Goal: Task Accomplishment & Management: Use online tool/utility

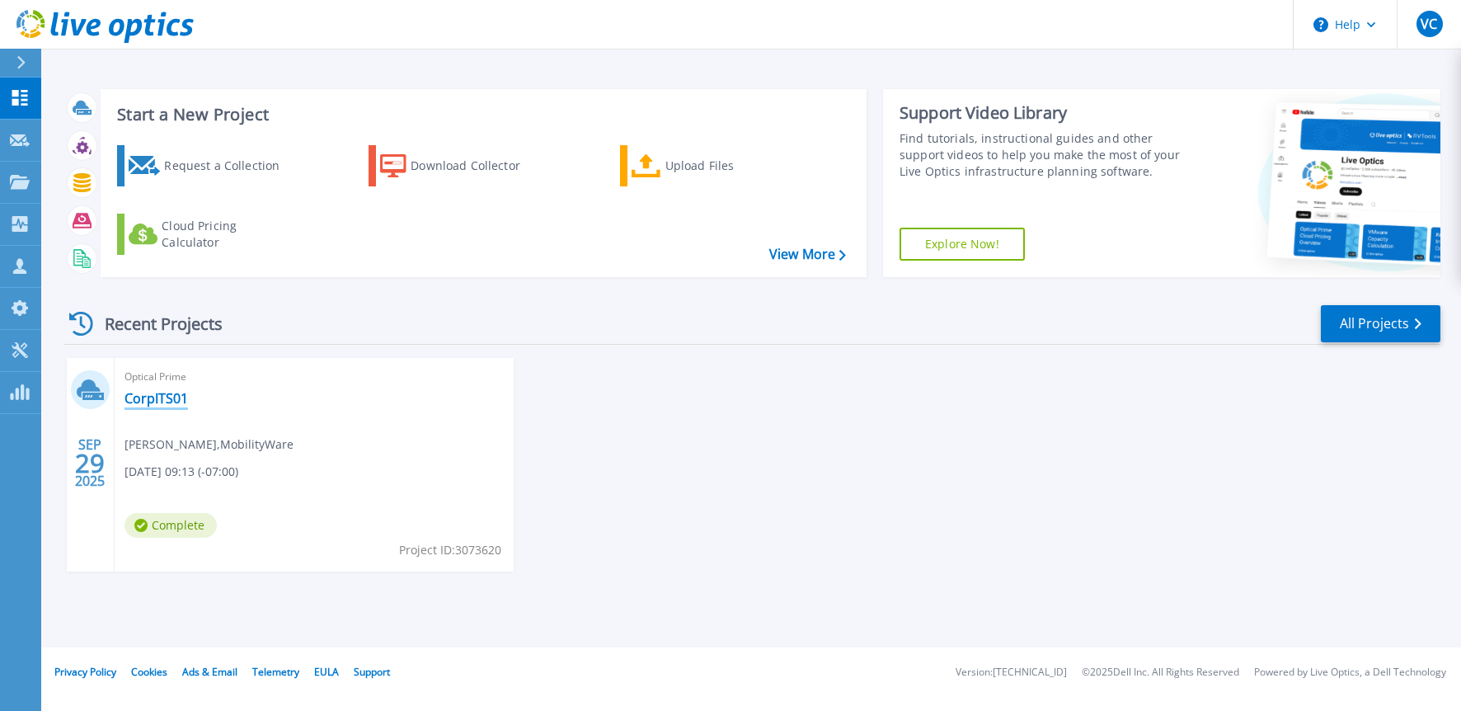
click at [162, 404] on link "CorpITS01" at bounding box center [157, 398] width 64 height 16
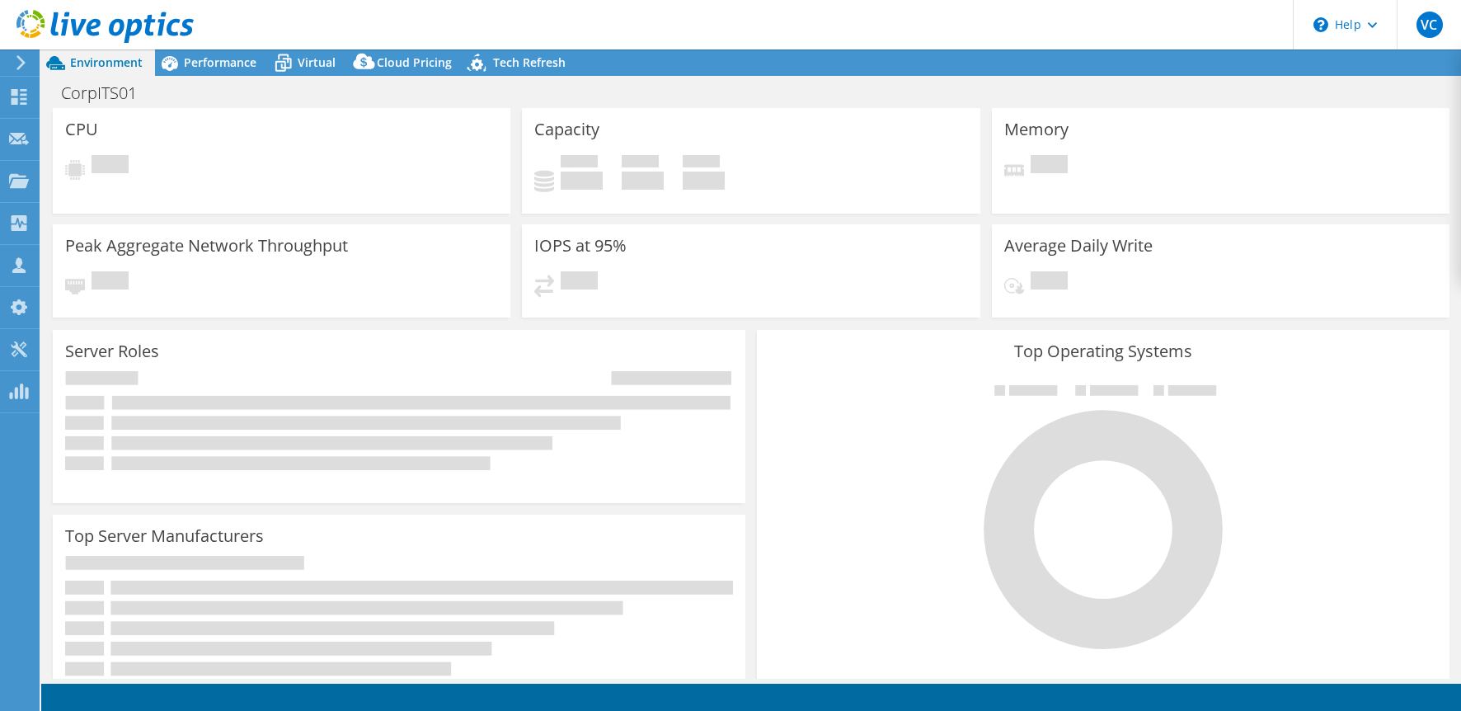
select select "USWest"
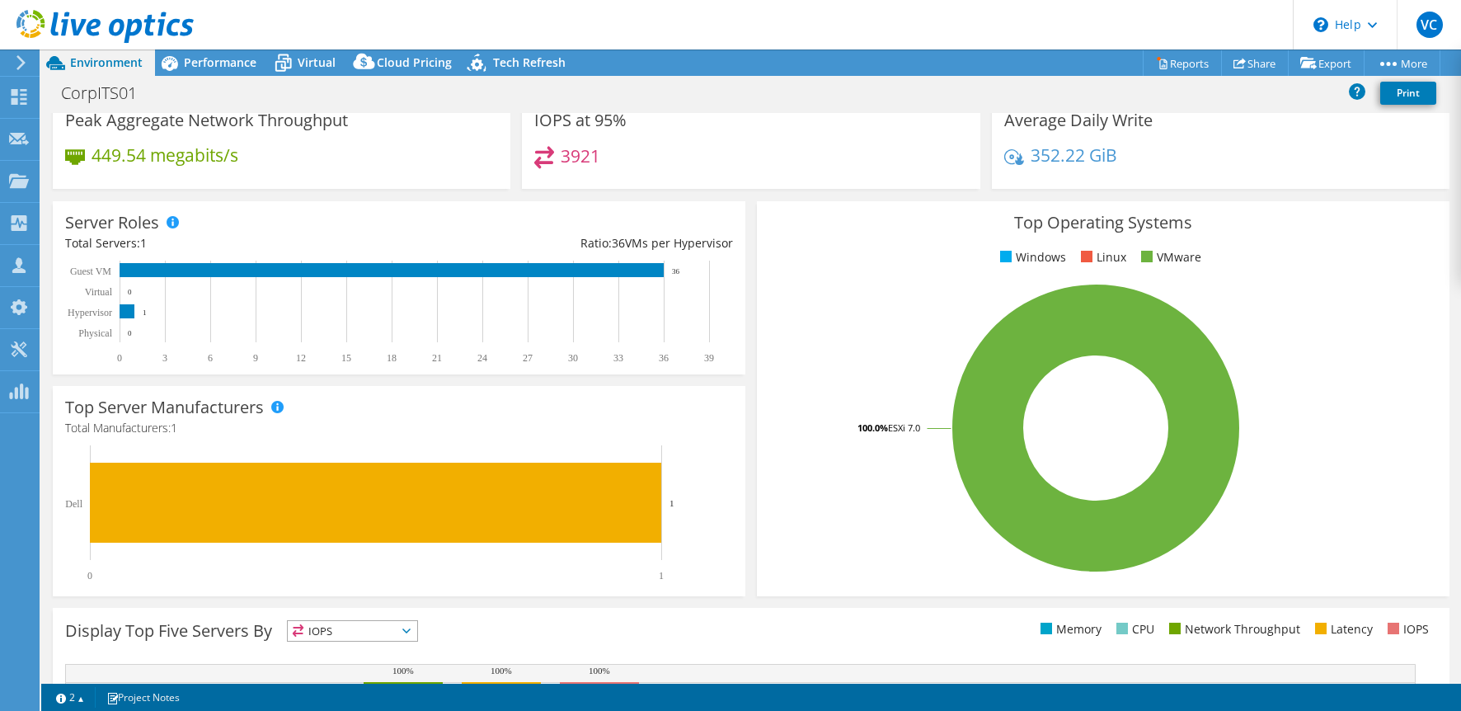
scroll to position [330, 0]
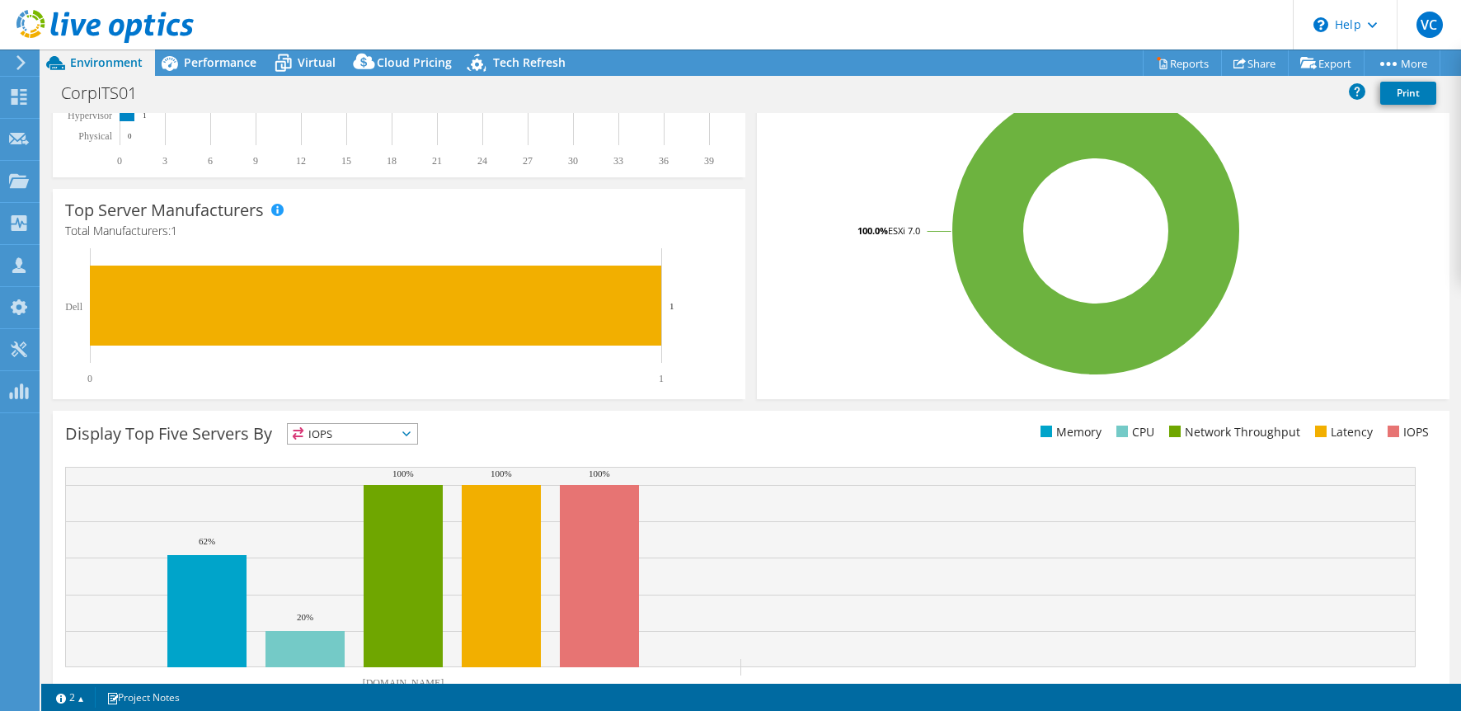
click at [398, 445] on div "Display Top Five Servers By IOPS IOPS" at bounding box center [408, 436] width 686 height 27
click at [402, 435] on span "IOPS" at bounding box center [352, 434] width 129 height 20
click at [384, 521] on li "Network Throughput" at bounding box center [352, 524] width 129 height 23
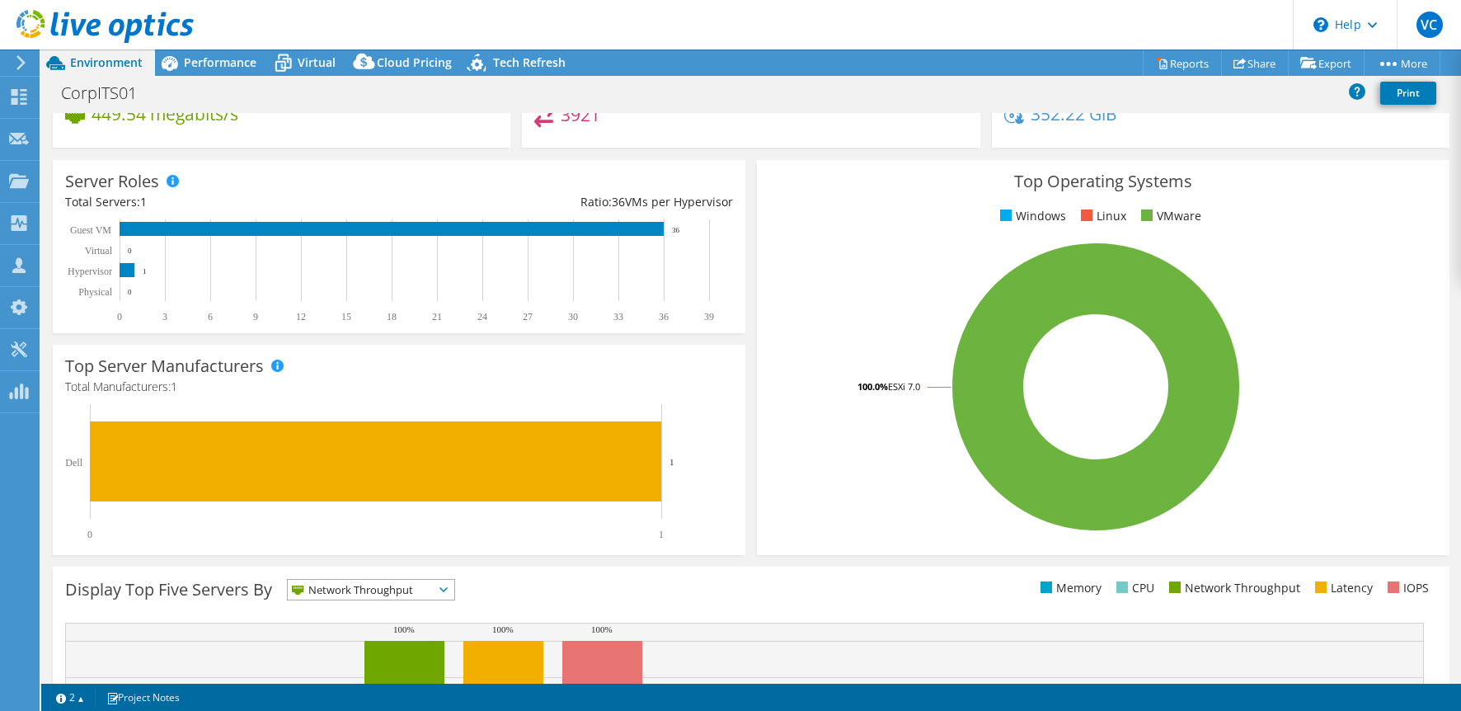
scroll to position [0, 0]
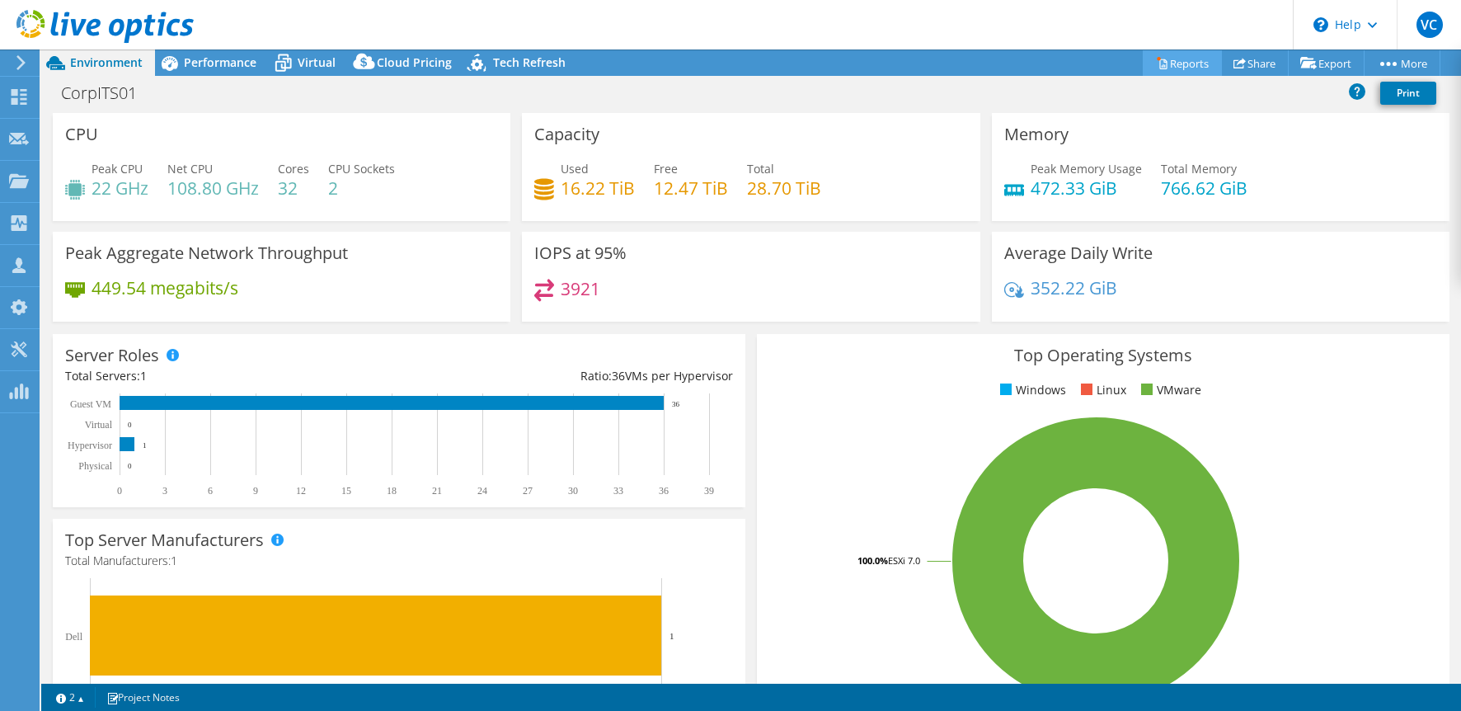
click at [1168, 69] on link "Reports" at bounding box center [1182, 63] width 79 height 26
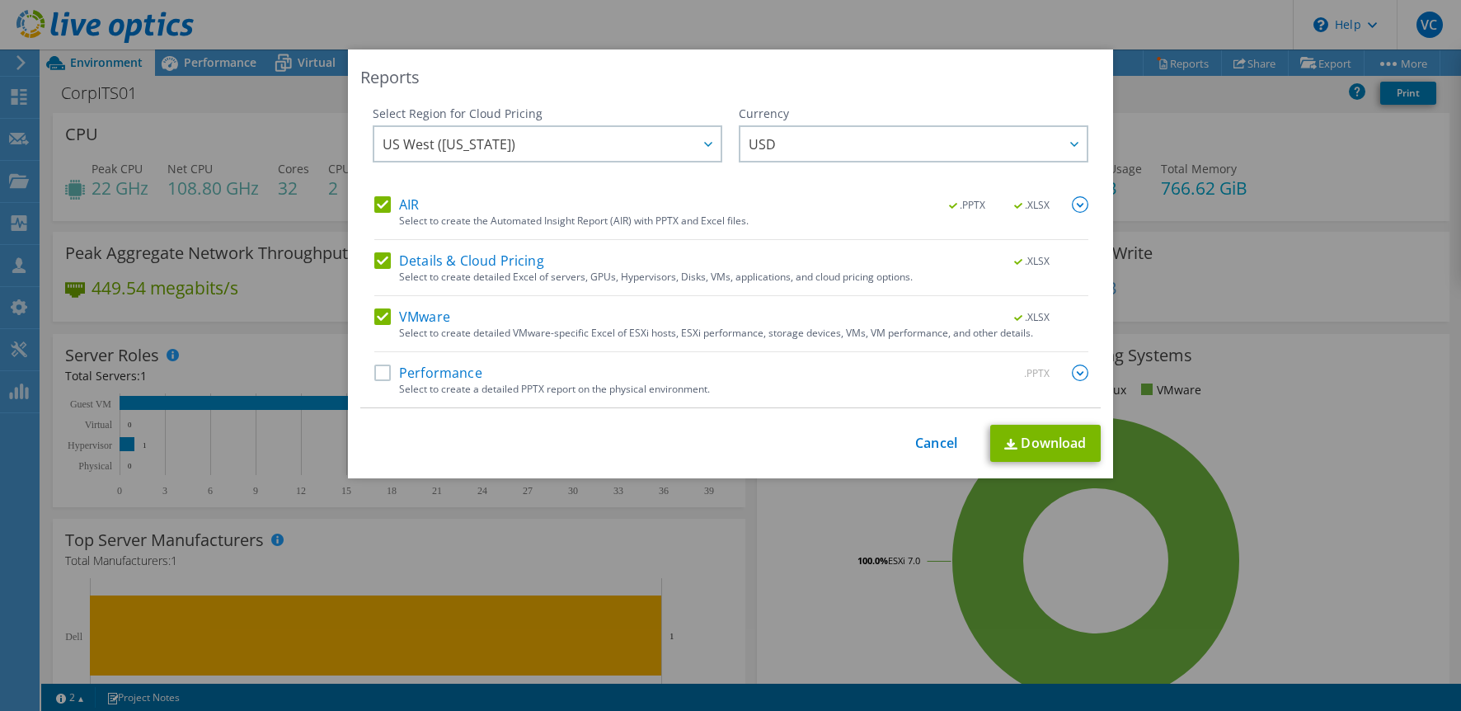
click at [380, 323] on label "VMware" at bounding box center [412, 316] width 76 height 16
click at [0, 0] on input "VMware" at bounding box center [0, 0] width 0 height 0
click at [374, 260] on label "Details & Cloud Pricing" at bounding box center [459, 260] width 170 height 16
click at [0, 0] on input "Details & Cloud Pricing" at bounding box center [0, 0] width 0 height 0
click at [374, 204] on label "AIR" at bounding box center [396, 204] width 45 height 16
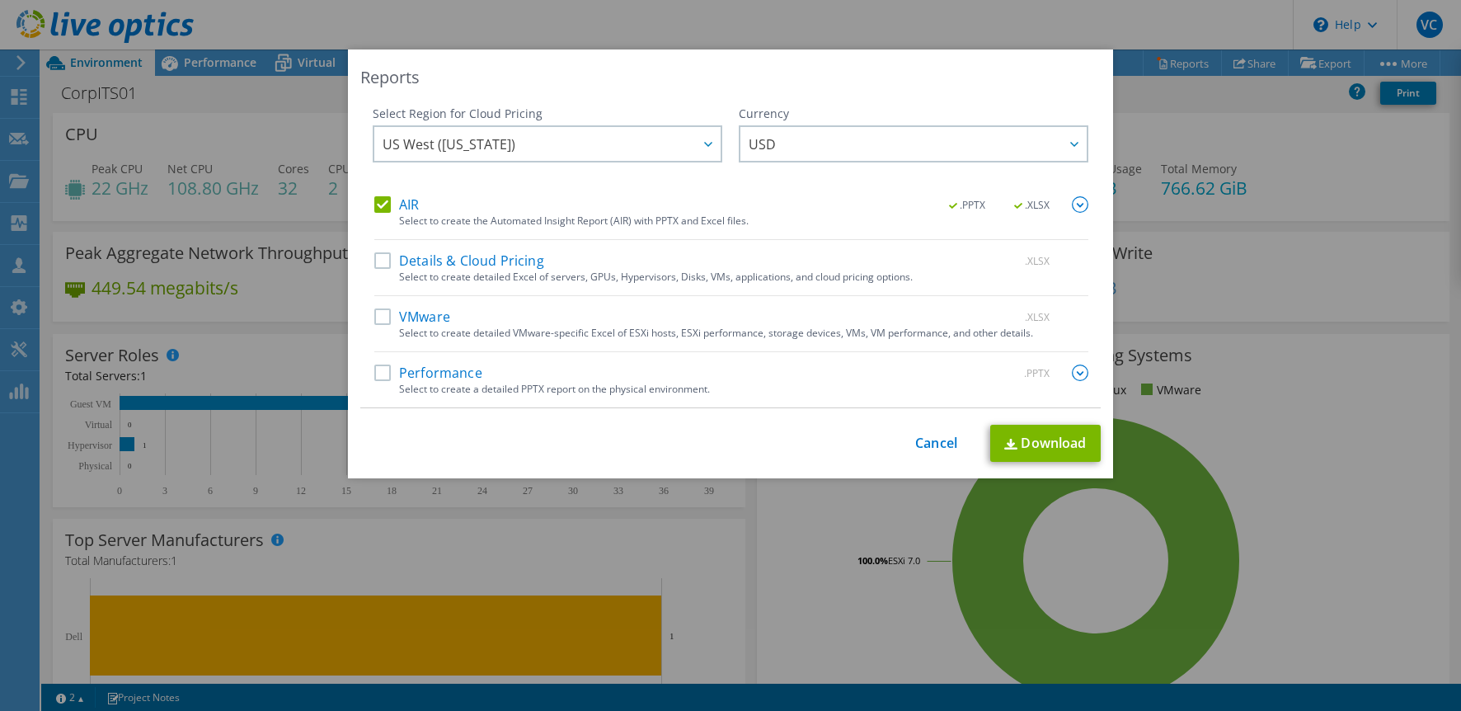
click at [0, 0] on input "AIR" at bounding box center [0, 0] width 0 height 0
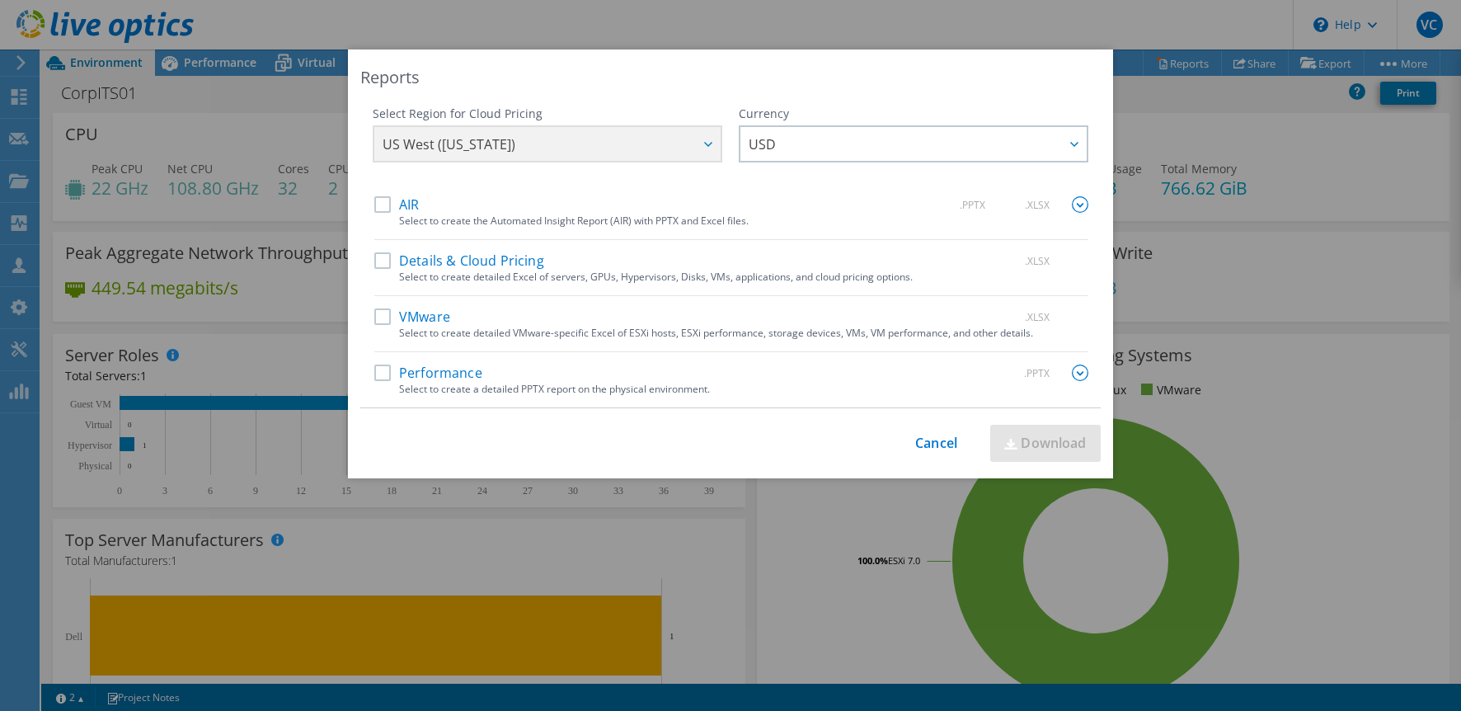
click at [377, 374] on label "Performance" at bounding box center [428, 373] width 108 height 16
click at [0, 0] on input "Performance" at bounding box center [0, 0] width 0 height 0
click at [1040, 446] on link "Download" at bounding box center [1046, 443] width 111 height 37
click at [936, 444] on link "Cancel" at bounding box center [936, 443] width 42 height 16
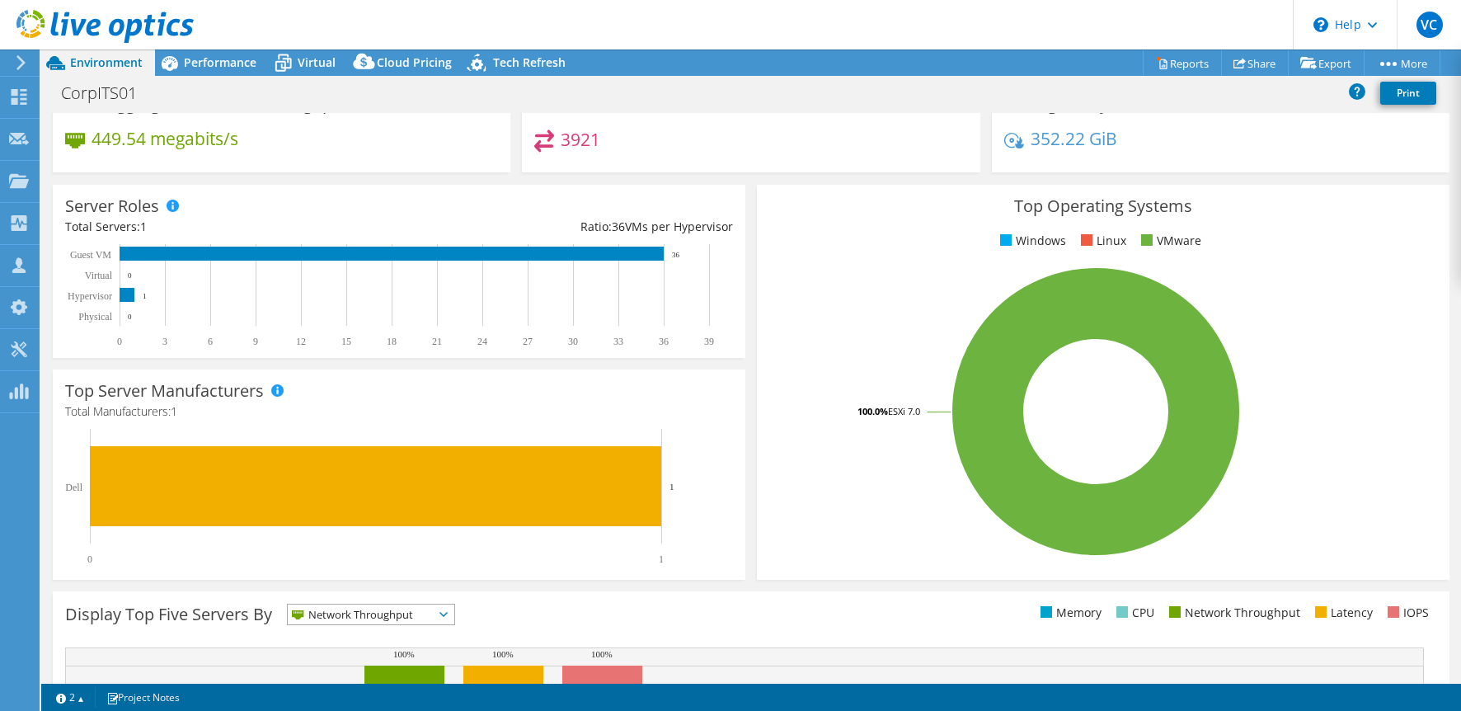
scroll to position [82, 0]
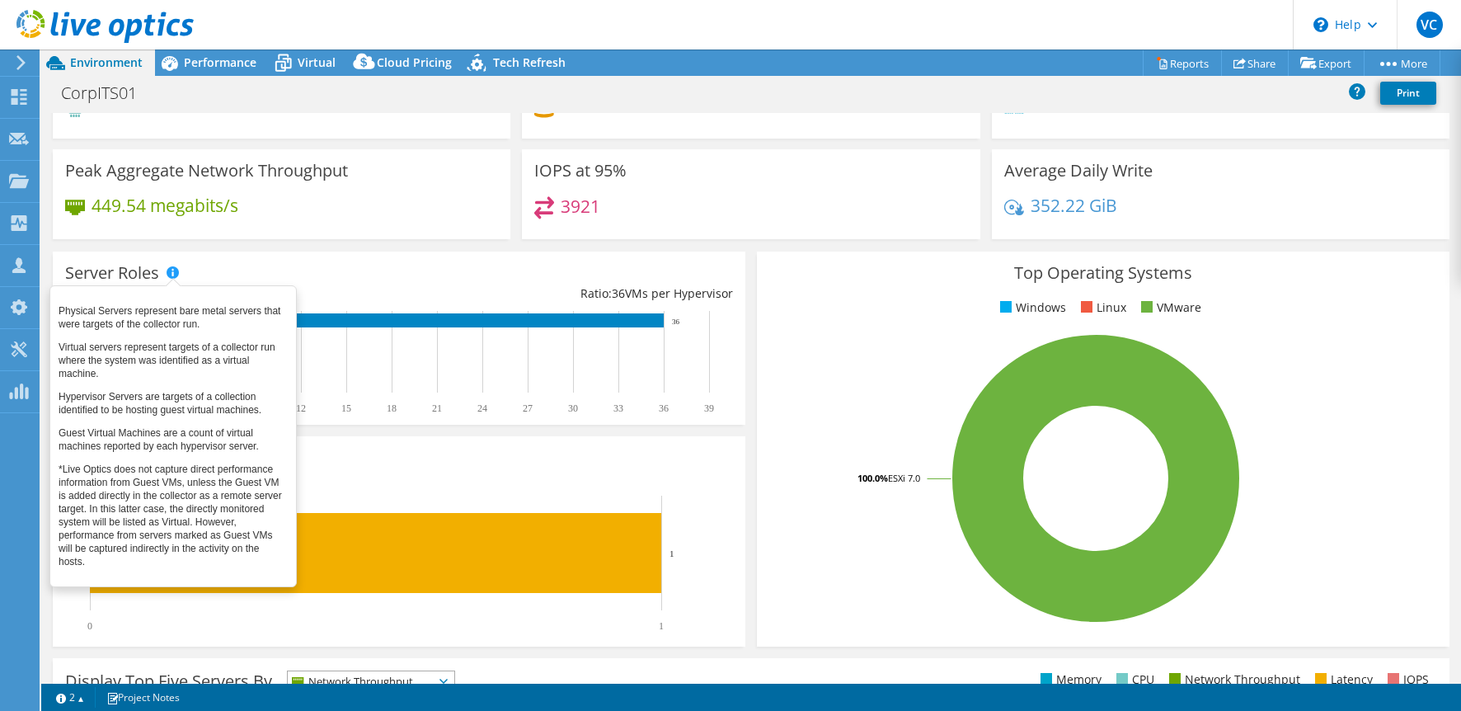
click at [172, 268] on span at bounding box center [173, 272] width 12 height 12
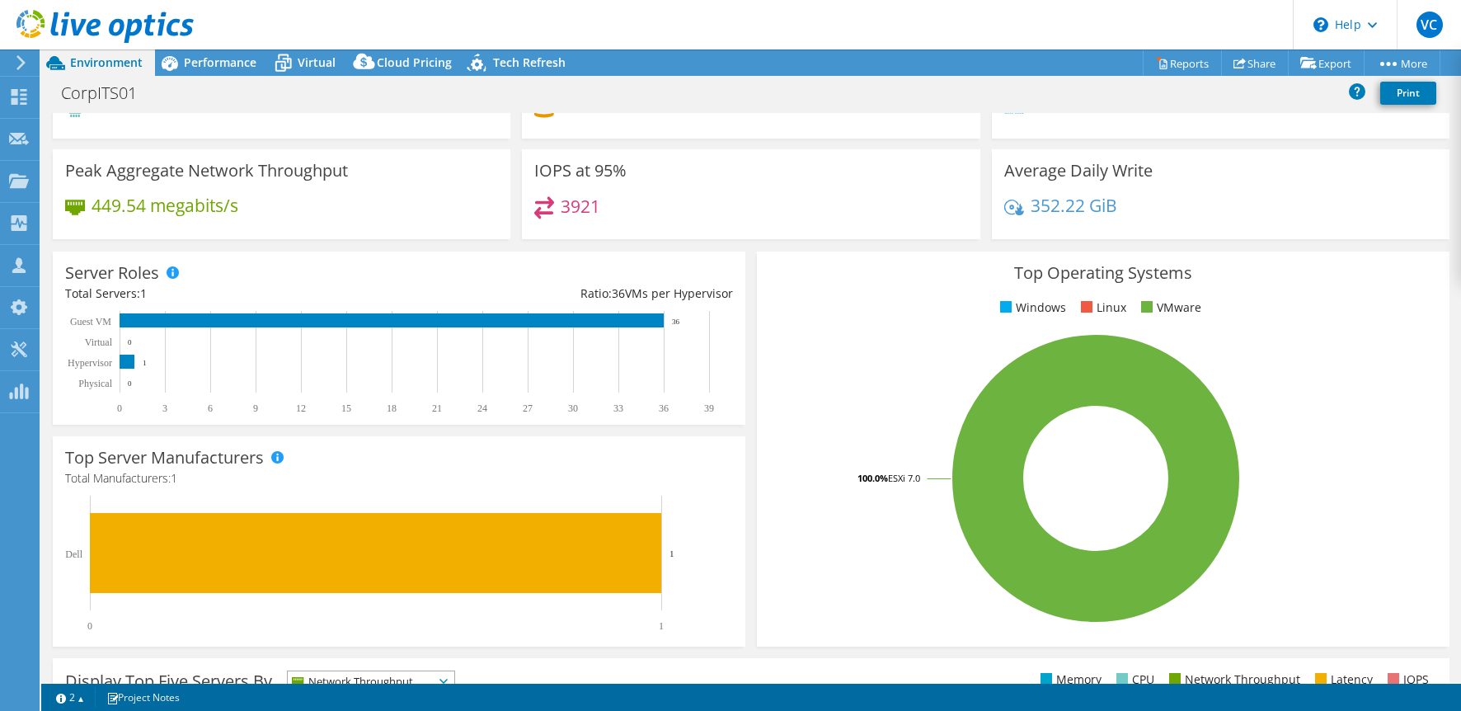
click at [263, 265] on div "Server Roles Total Servers: 1 Ratio: 36 VMs per Hypervisor 0 3 6 9 12 15 18 21 …" at bounding box center [399, 338] width 693 height 173
click at [231, 58] on span "Performance" at bounding box center [220, 62] width 73 height 16
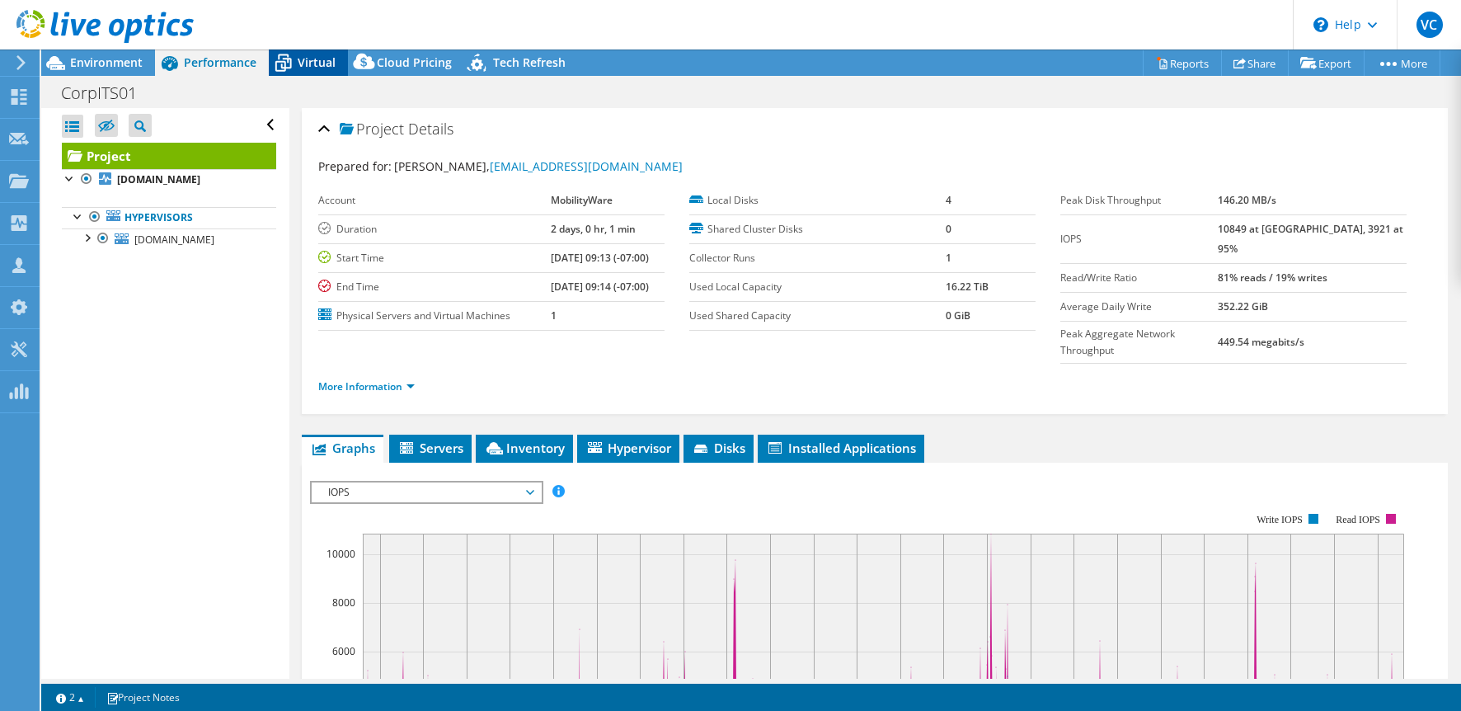
scroll to position [0, 0]
click at [72, 177] on div at bounding box center [70, 177] width 16 height 16
click at [69, 177] on div at bounding box center [70, 177] width 16 height 16
click at [181, 186] on b "t1-host2.mobilityware.com" at bounding box center [158, 179] width 83 height 14
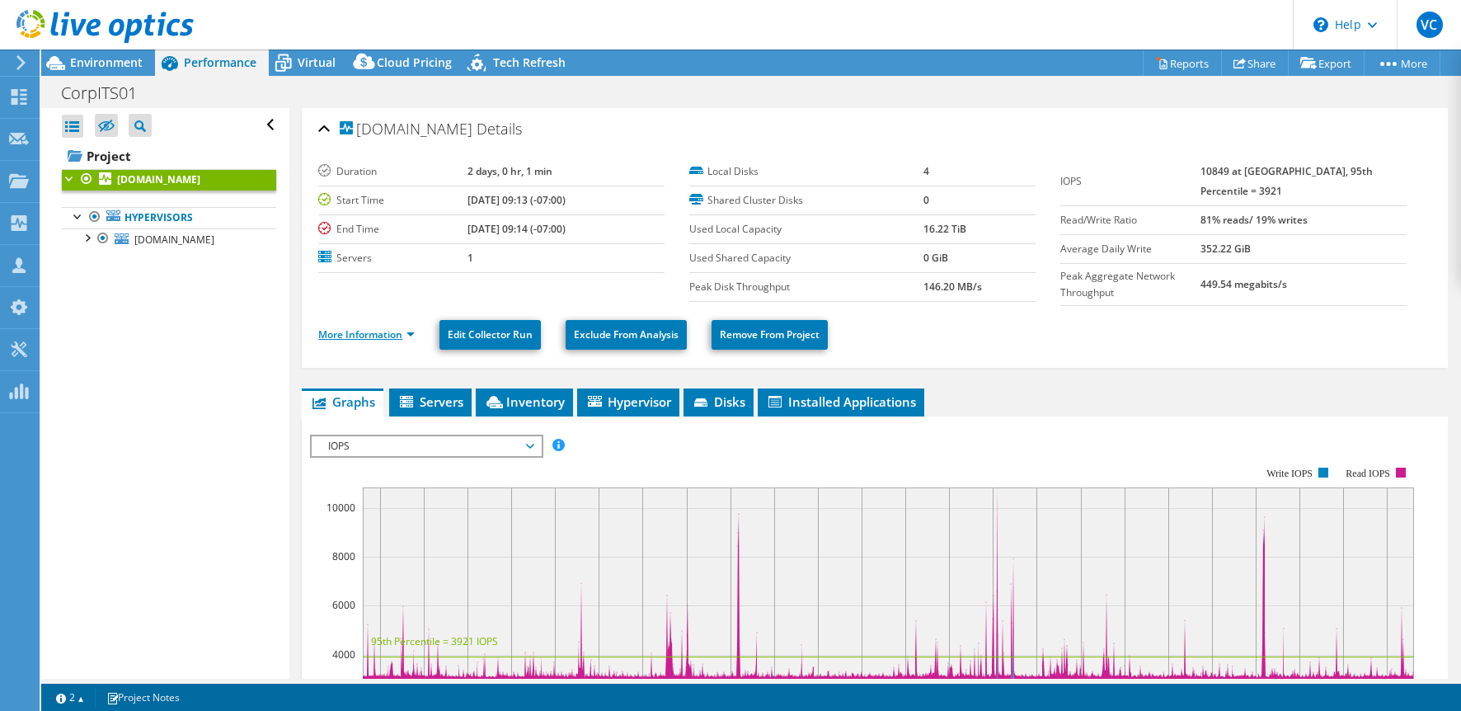
click at [398, 338] on link "More Information" at bounding box center [366, 334] width 96 height 14
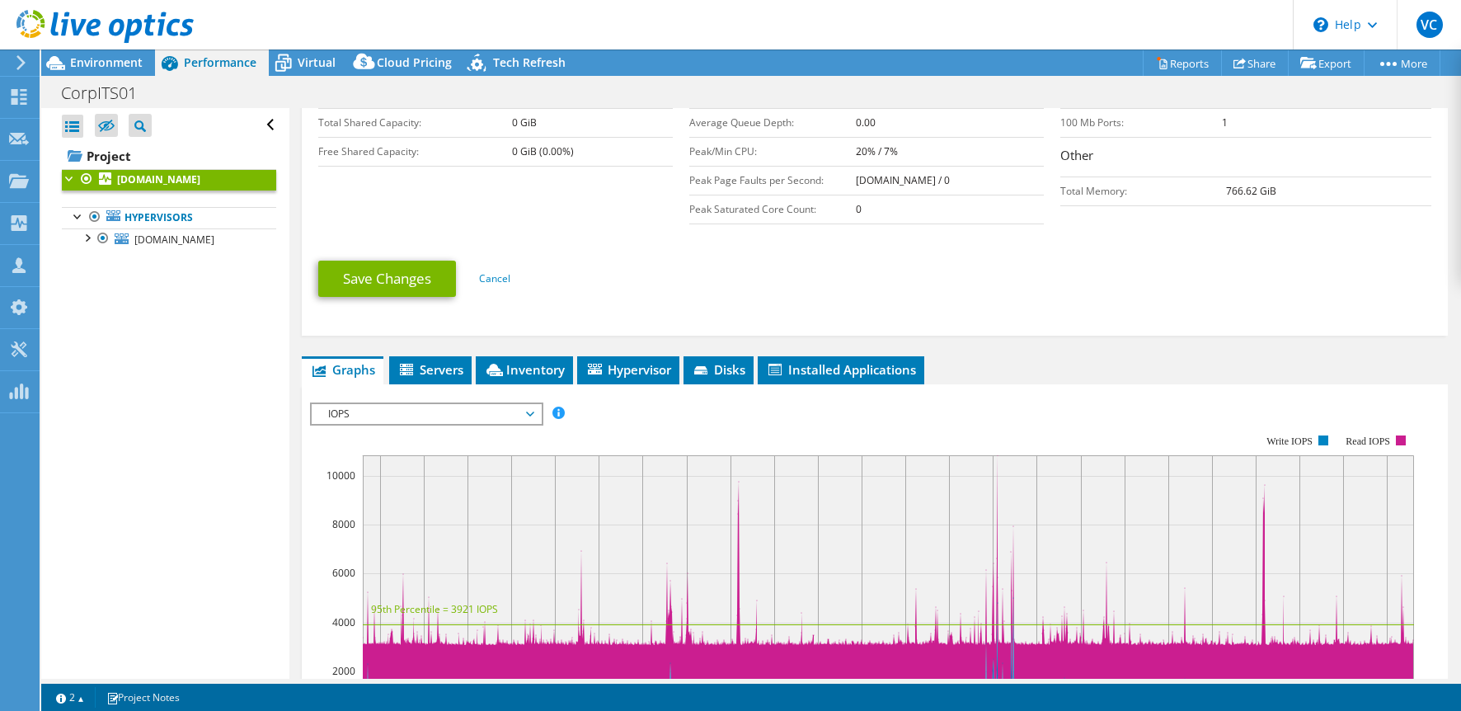
scroll to position [406, 0]
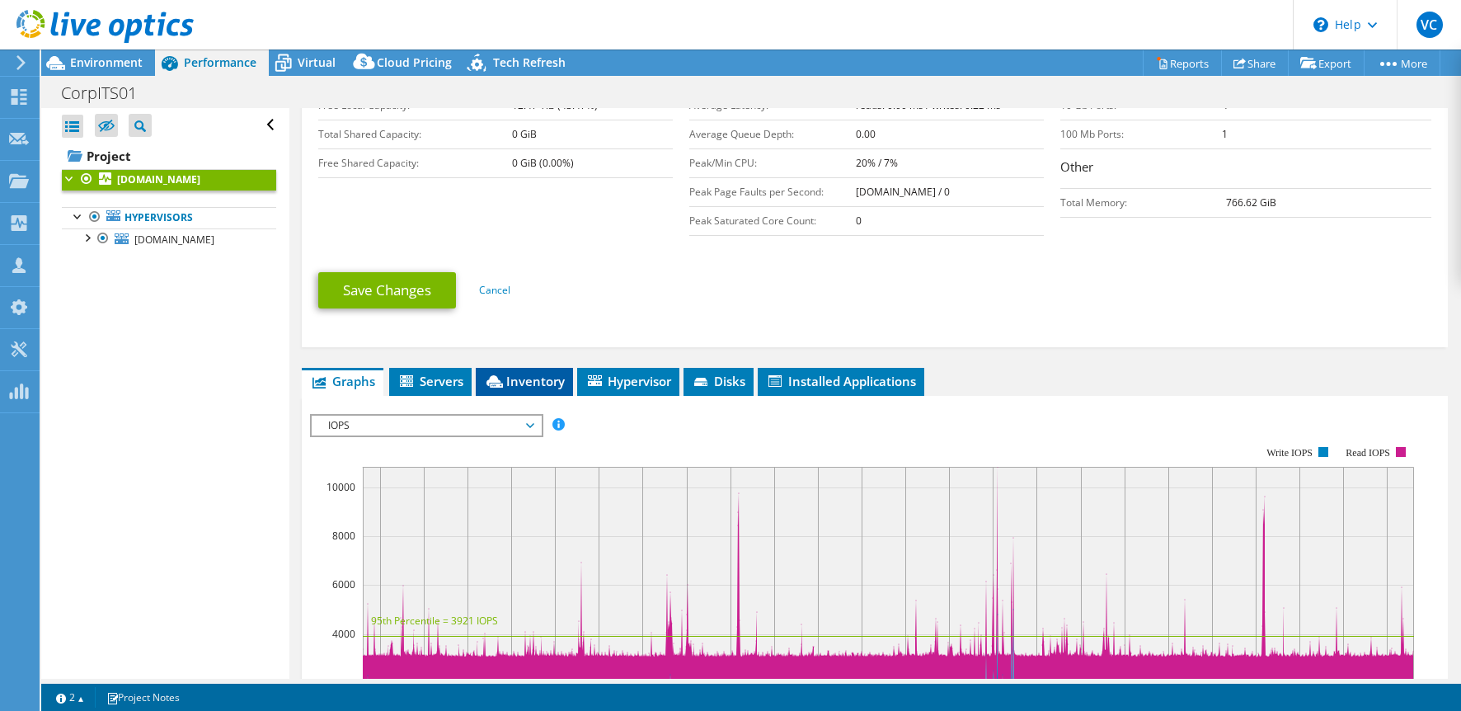
click at [479, 379] on li "Inventory" at bounding box center [524, 382] width 97 height 28
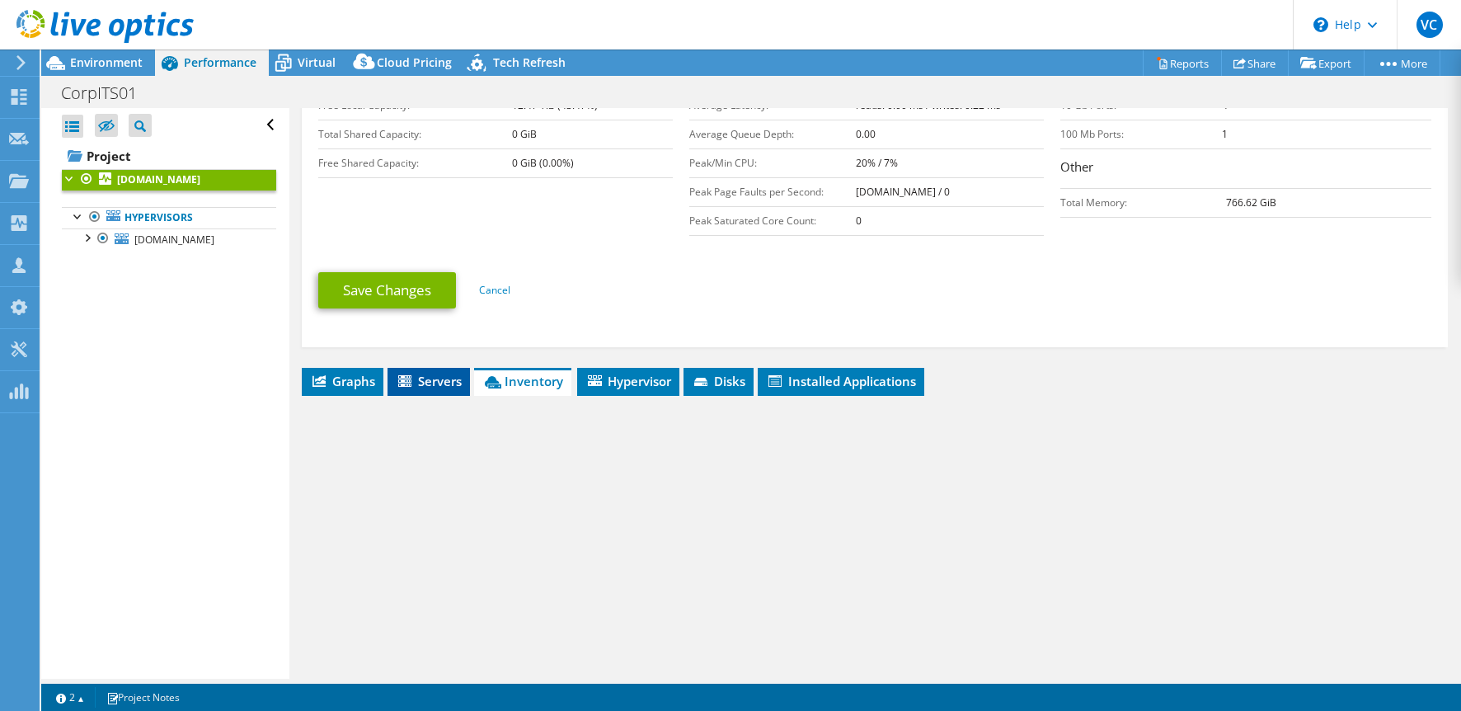
click at [418, 379] on span "Servers" at bounding box center [429, 381] width 66 height 16
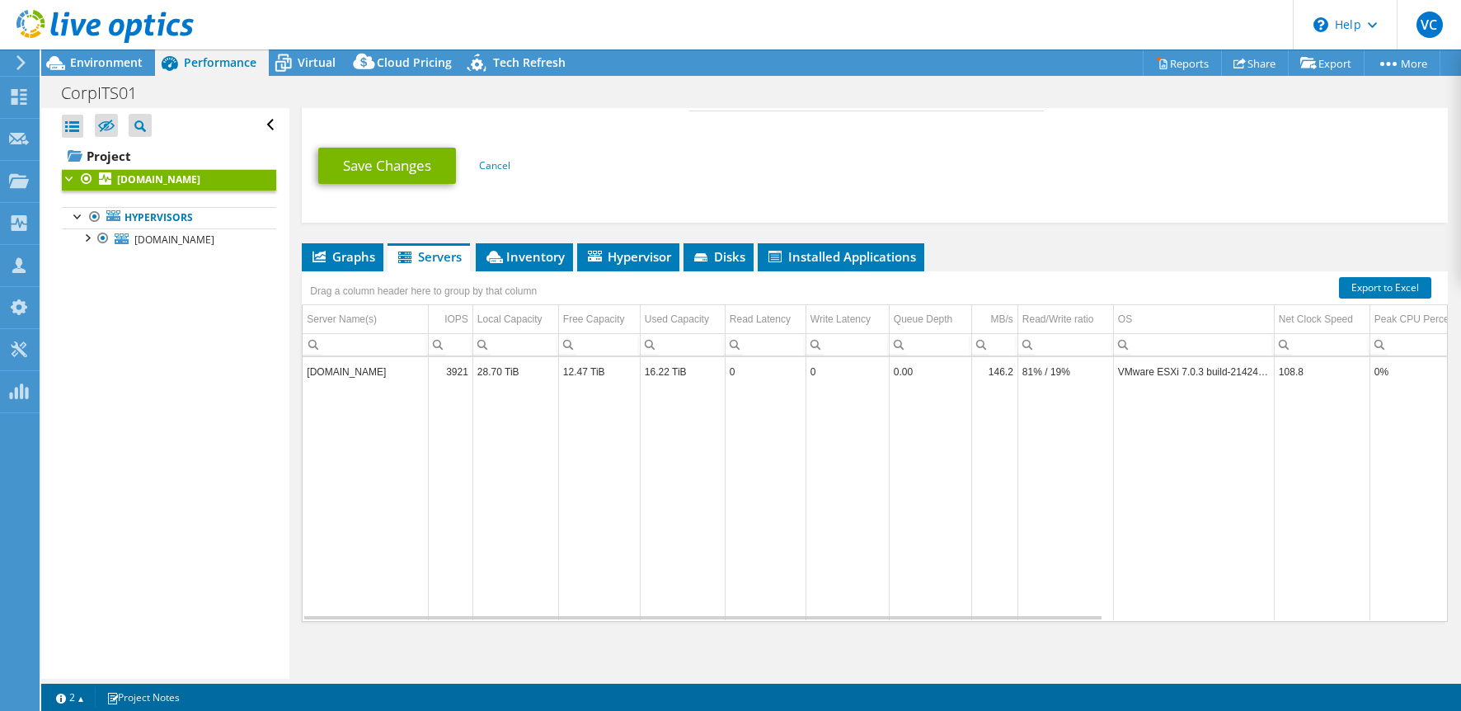
scroll to position [536, 0]
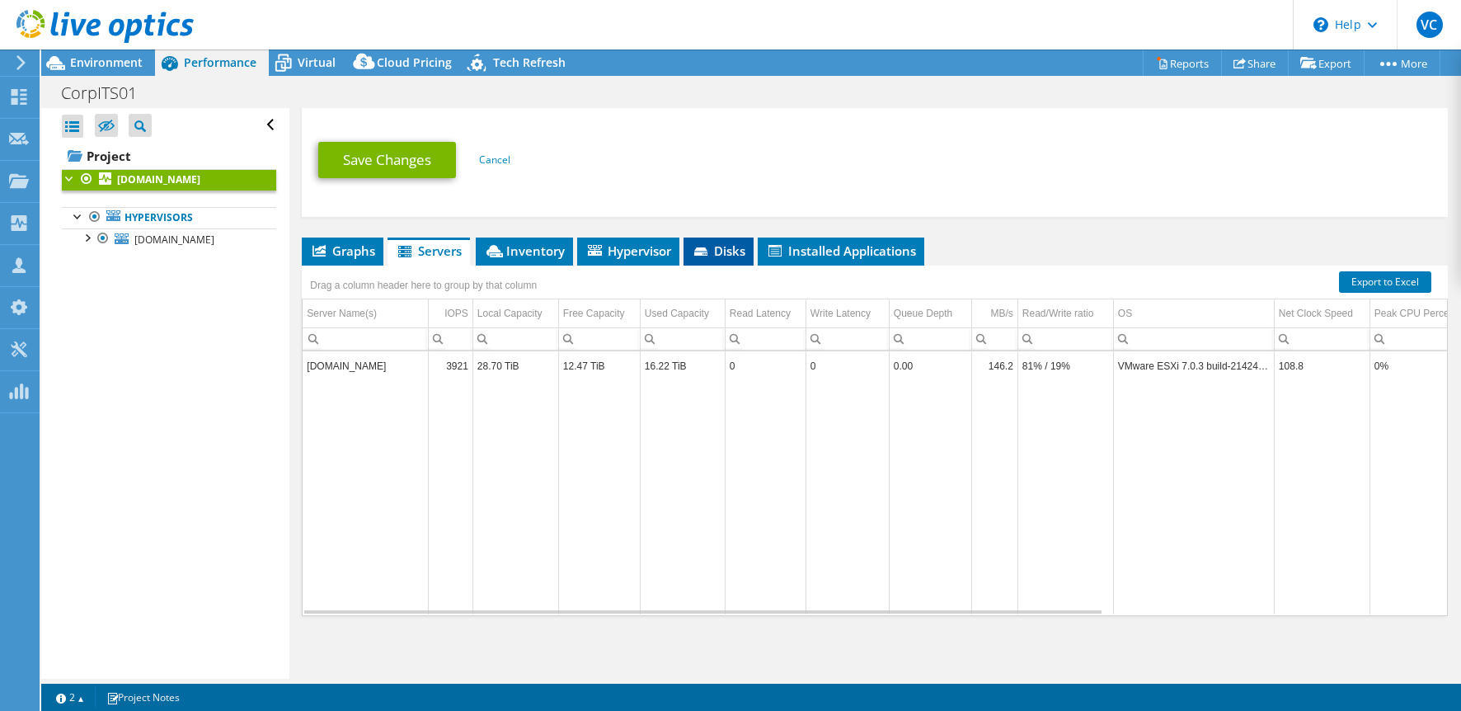
click at [713, 260] on li "Disks" at bounding box center [719, 252] width 70 height 28
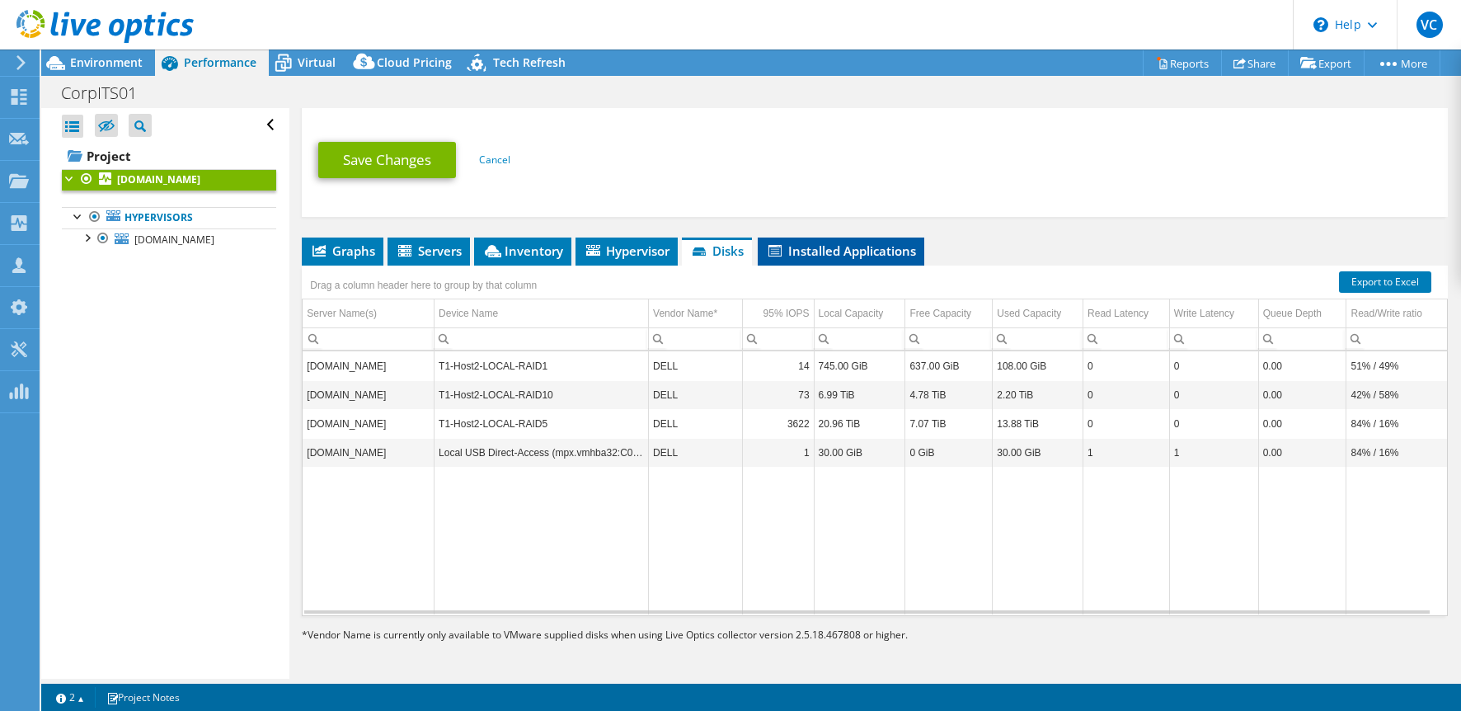
click at [808, 255] on span "Installed Applications" at bounding box center [841, 250] width 150 height 16
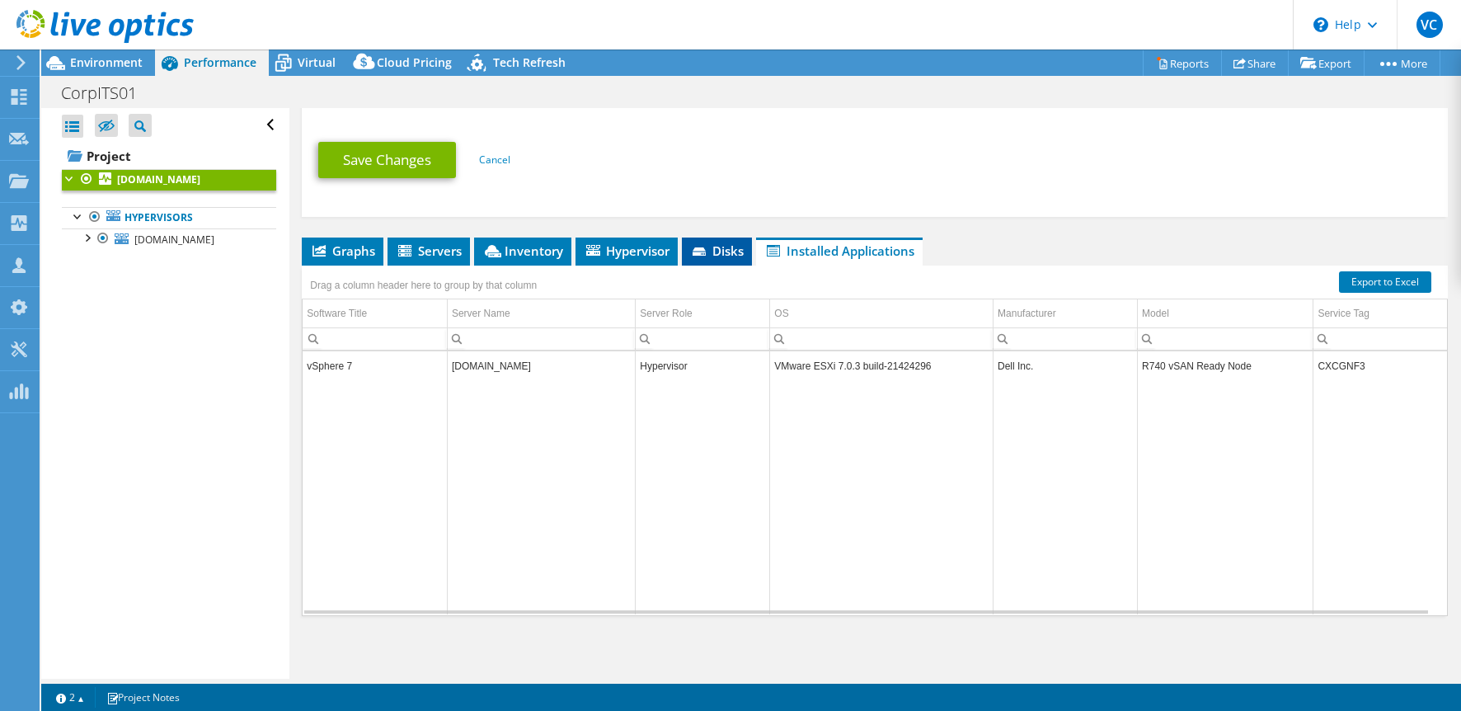
click at [749, 245] on li "Disks" at bounding box center [717, 252] width 70 height 28
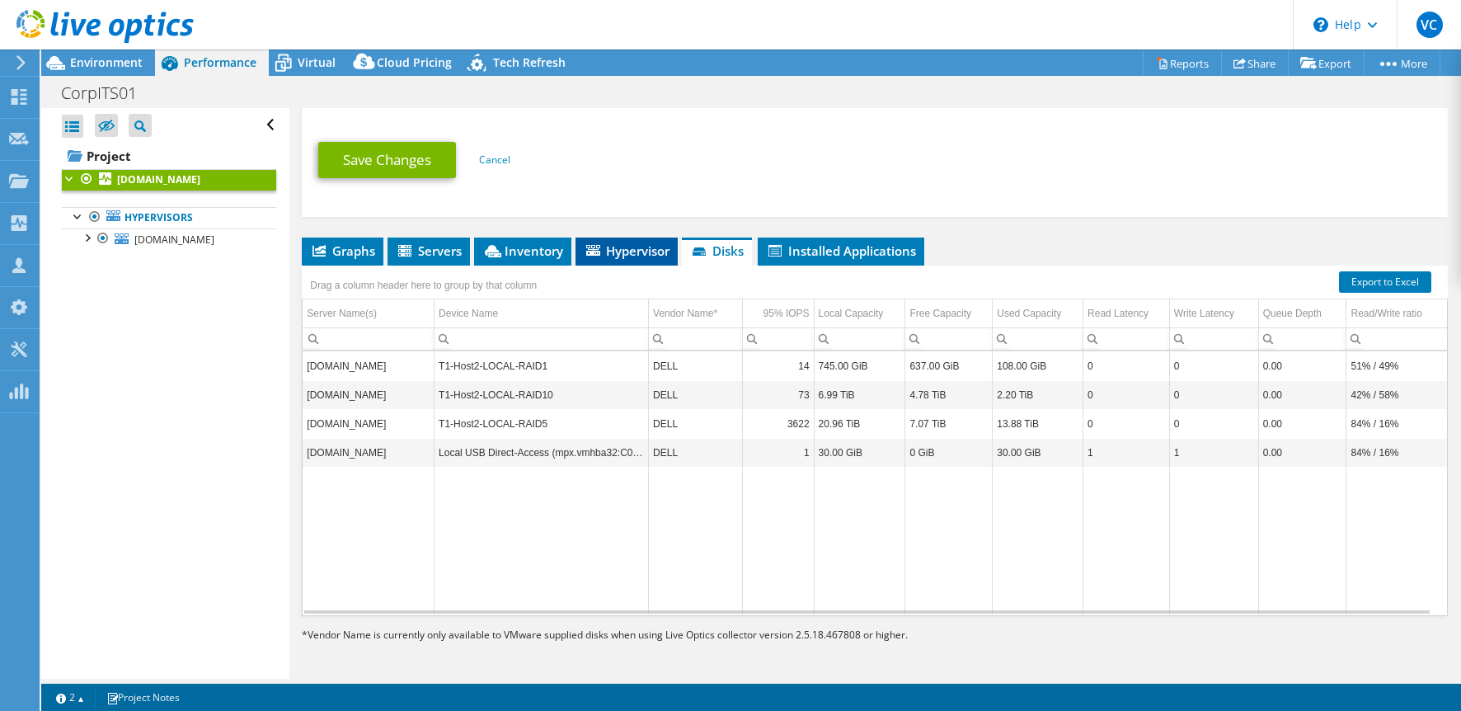
click at [619, 252] on span "Hypervisor" at bounding box center [627, 250] width 86 height 16
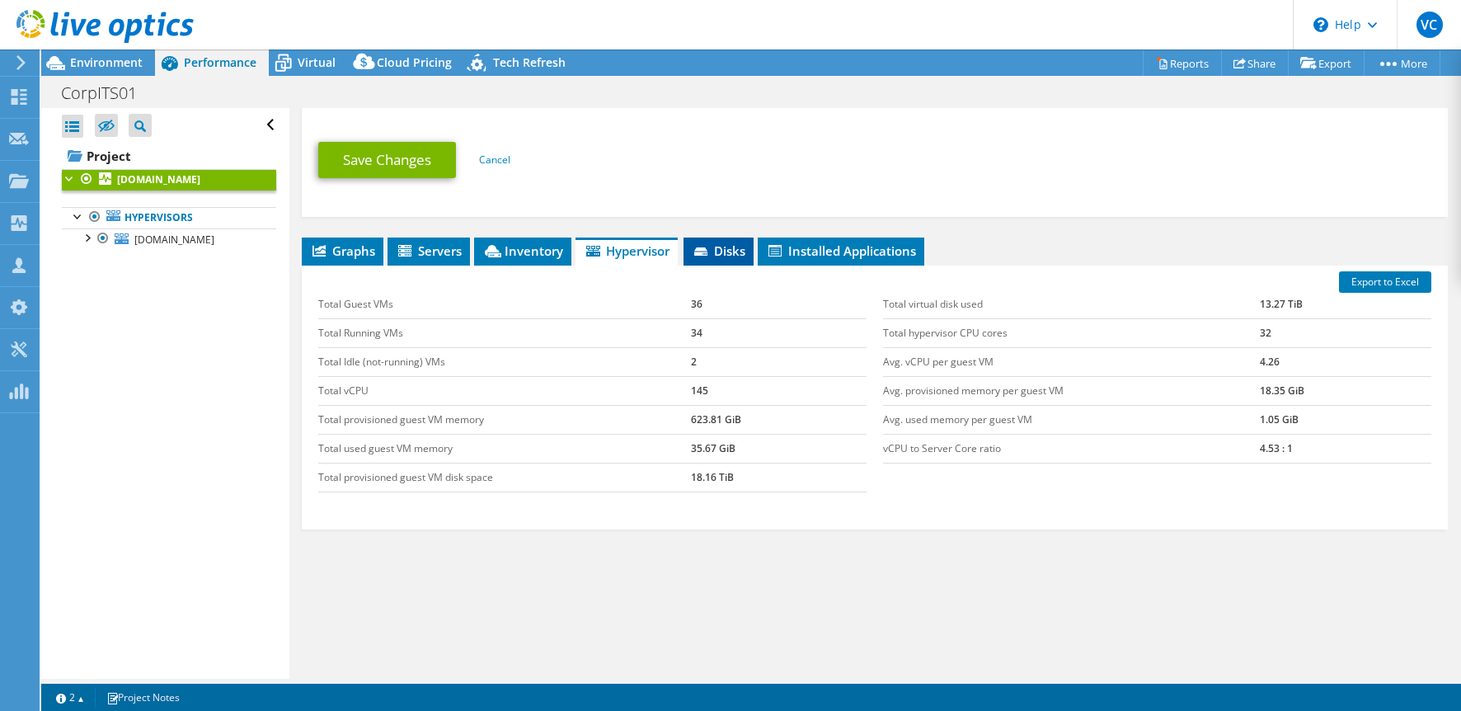
click at [698, 250] on icon at bounding box center [700, 251] width 13 height 8
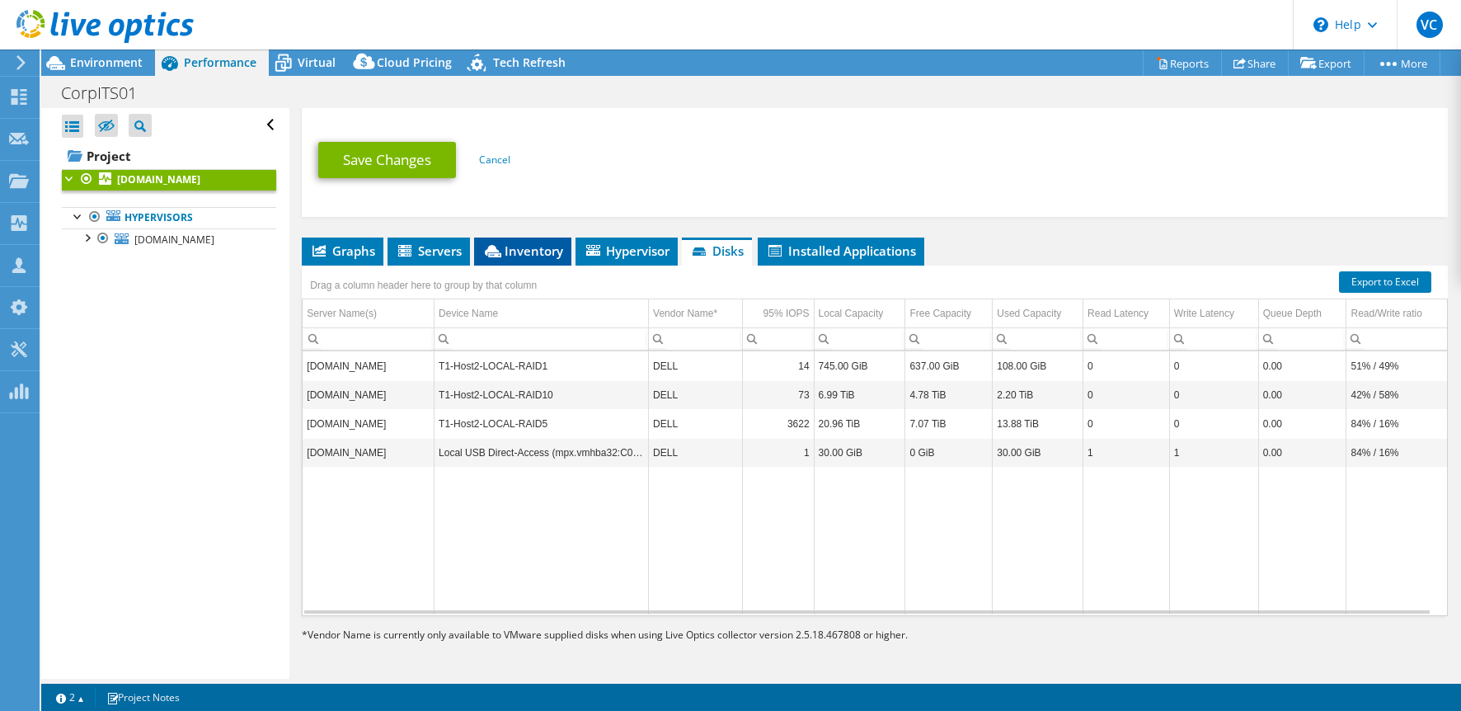
click at [507, 252] on span "Inventory" at bounding box center [522, 250] width 81 height 16
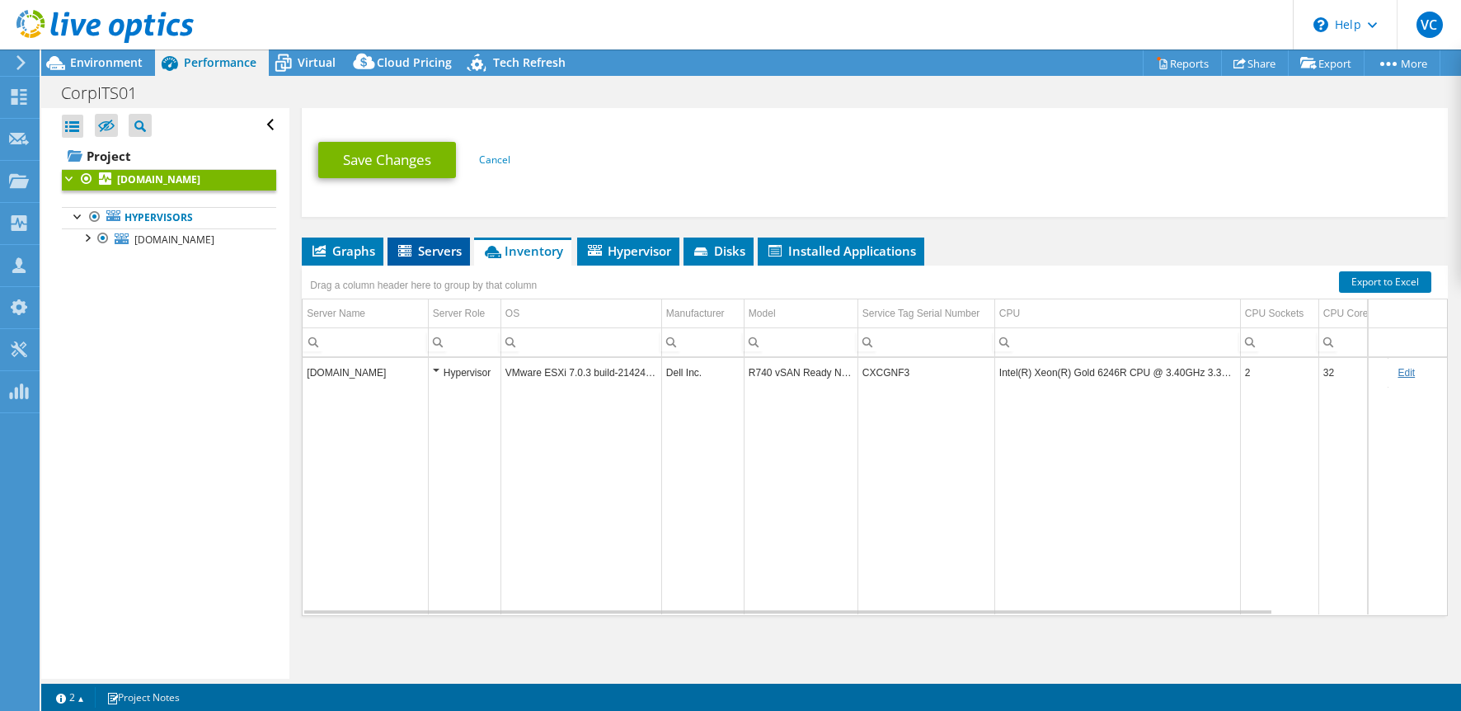
click at [431, 252] on span "Servers" at bounding box center [429, 250] width 66 height 16
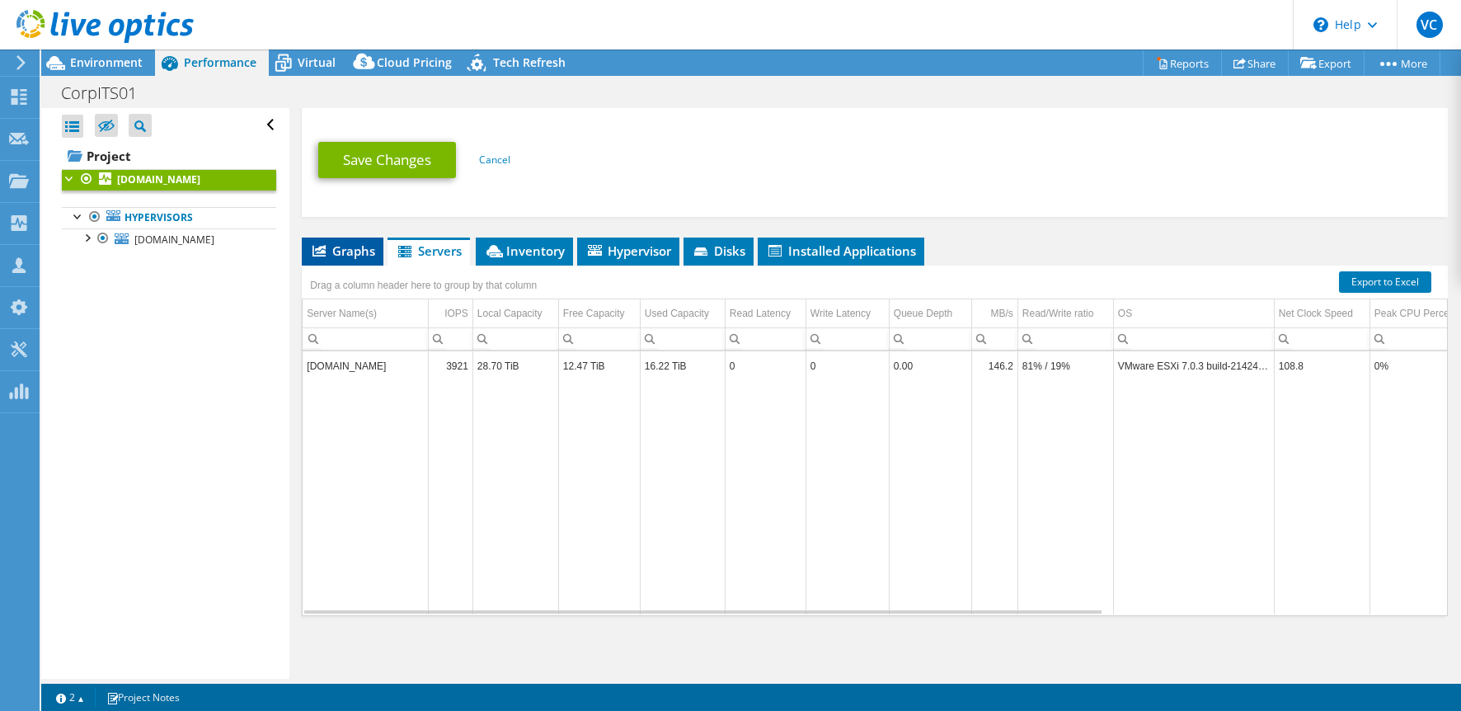
click at [334, 257] on span "Graphs" at bounding box center [342, 250] width 65 height 16
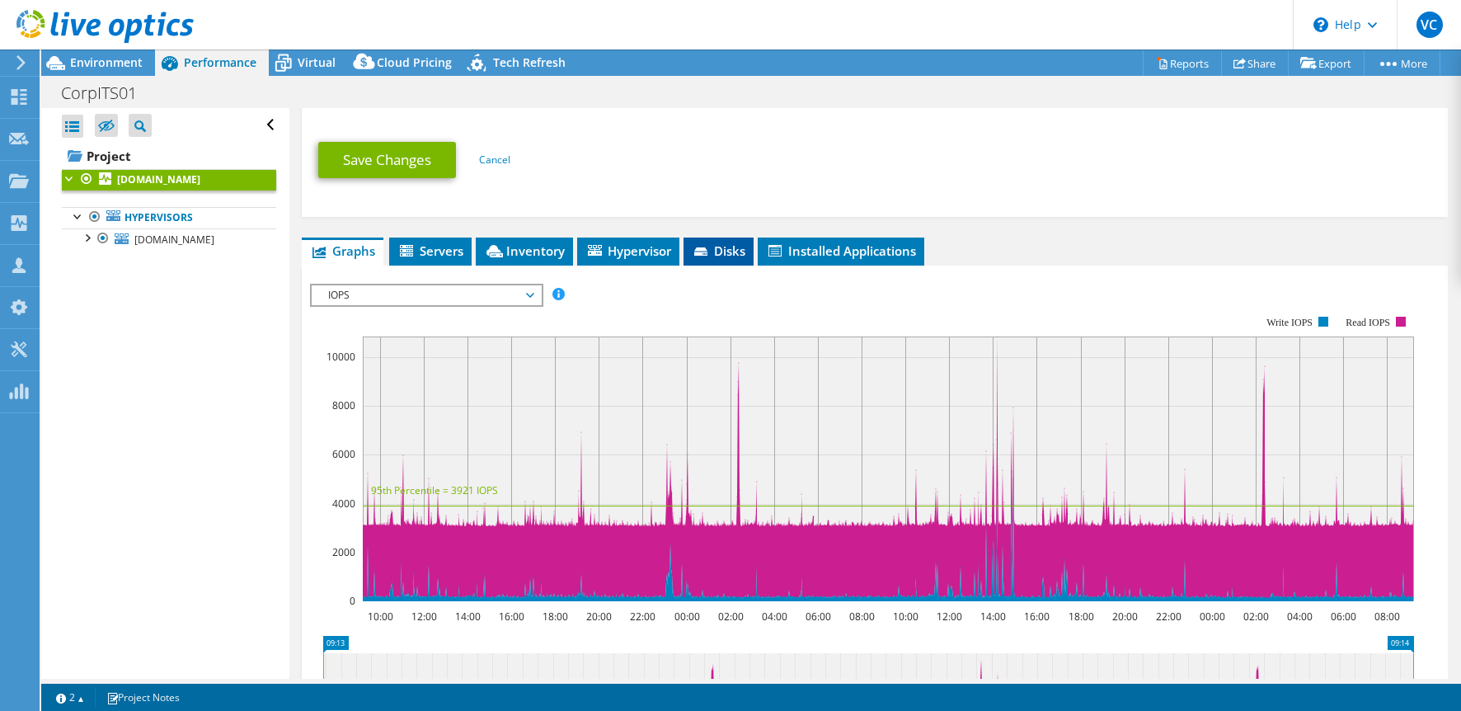
click at [719, 251] on span "Disks" at bounding box center [719, 250] width 54 height 16
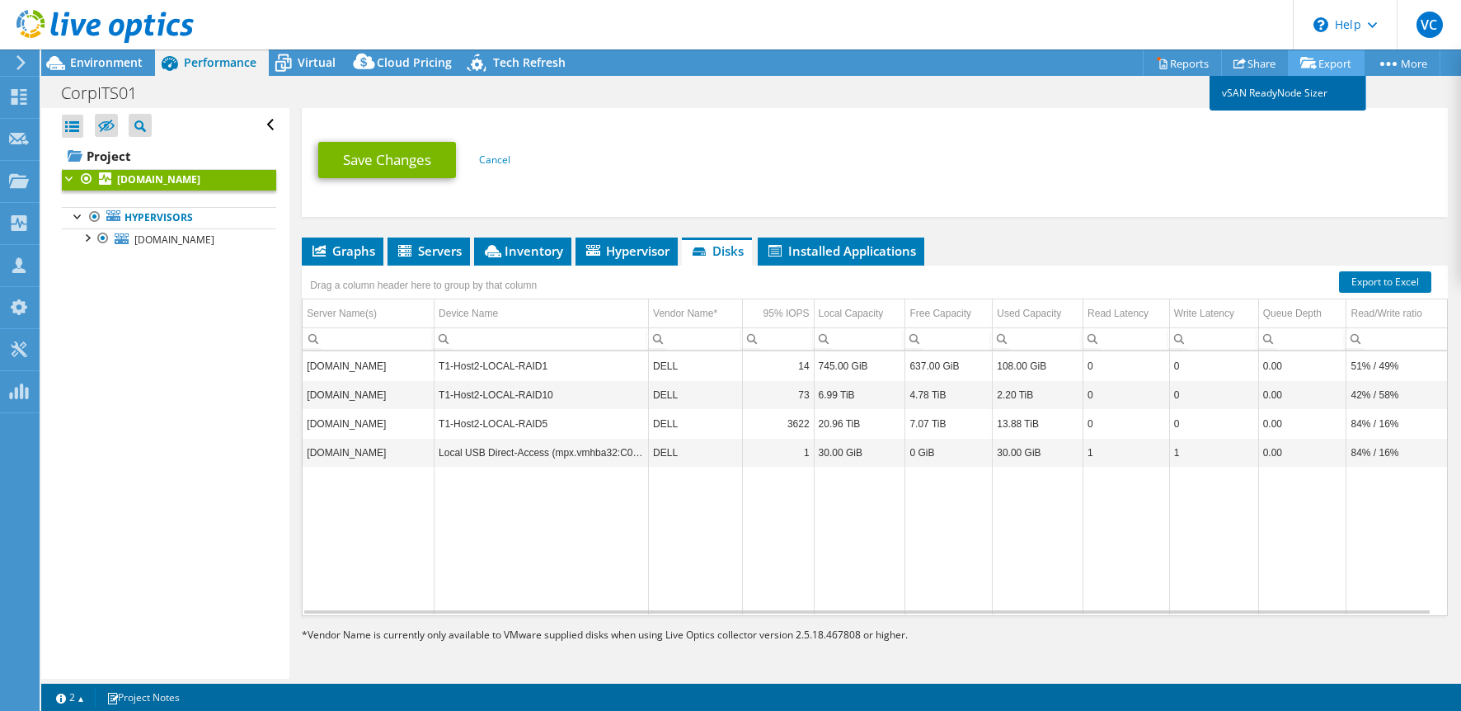
click at [1297, 92] on link "vSAN ReadyNode Sizer" at bounding box center [1288, 93] width 157 height 35
